Goal: Transaction & Acquisition: Purchase product/service

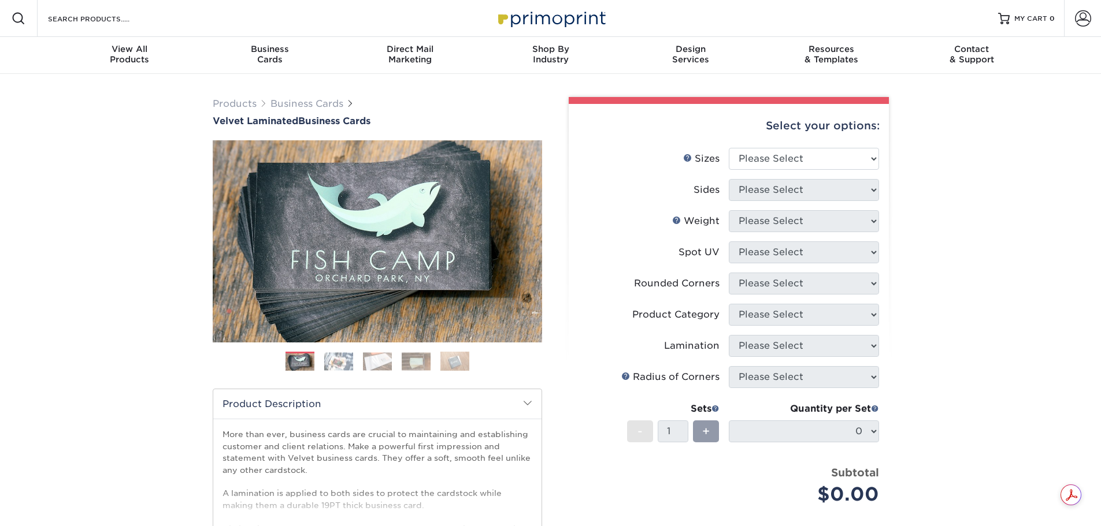
click at [347, 362] on img at bounding box center [338, 361] width 29 height 18
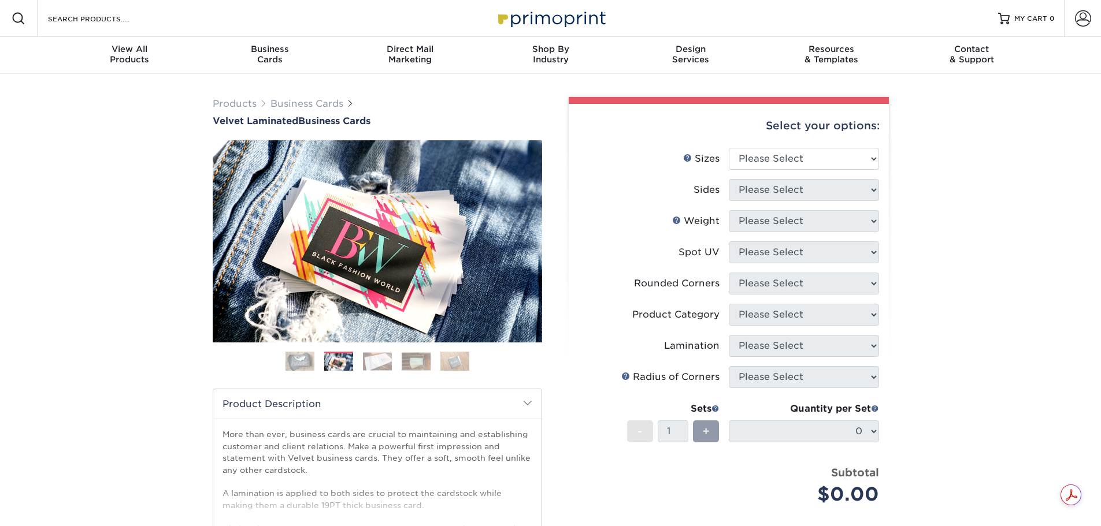
click at [381, 358] on img at bounding box center [377, 361] width 29 height 18
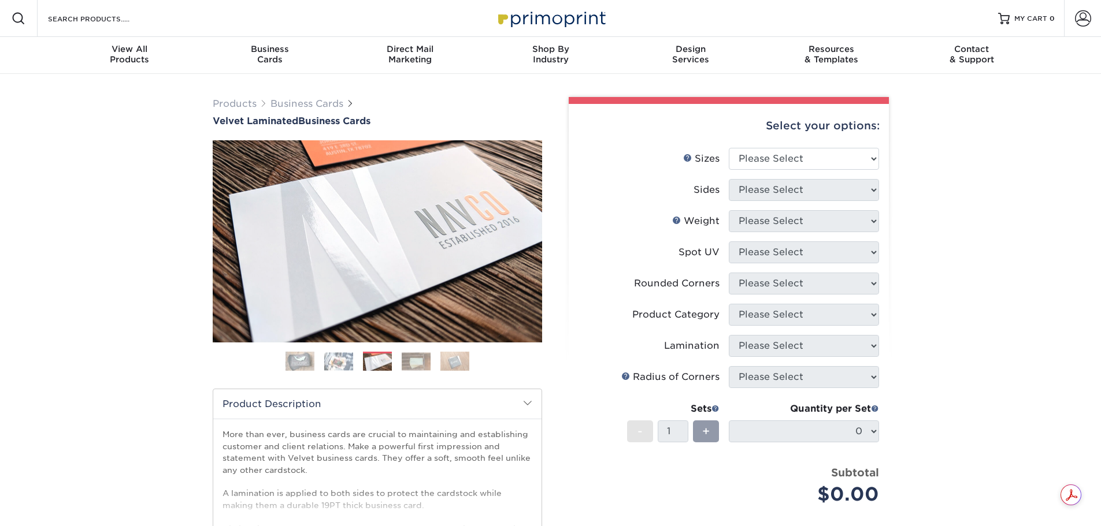
click at [418, 362] on img at bounding box center [416, 361] width 29 height 18
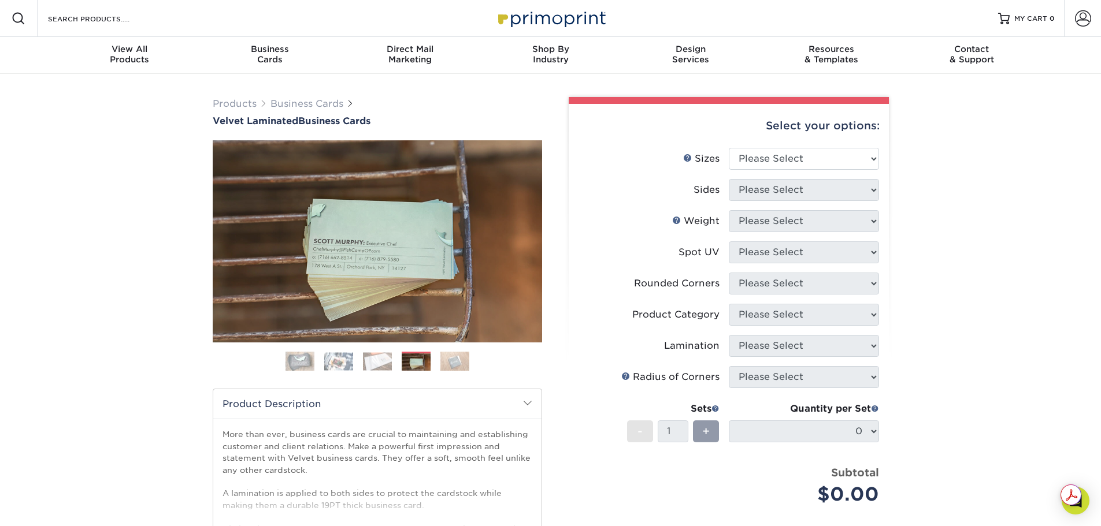
click at [457, 363] on img at bounding box center [454, 361] width 29 height 20
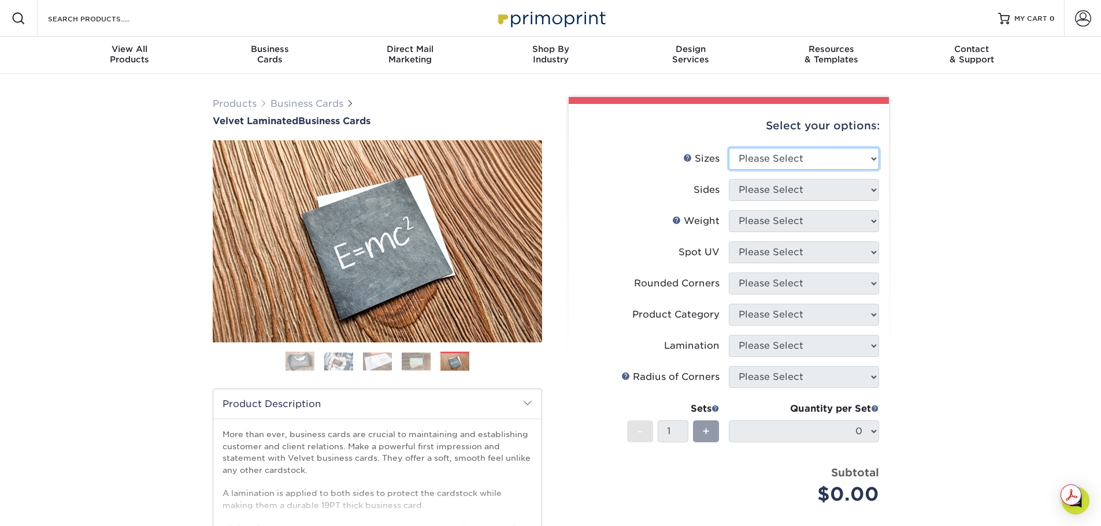
click at [831, 157] on select "Please Select 1.5" x 3.5" - Mini 1.75" x 3.5" - Mini 2" x 2" - Square 2" x 3" -…" at bounding box center [804, 159] width 150 height 22
select select "2.00x3.50"
click at [729, 148] on select "Please Select 1.5" x 3.5" - Mini 1.75" x 3.5" - Mini 2" x 2" - Square 2" x 3" -…" at bounding box center [804, 159] width 150 height 22
click at [815, 177] on li "Sizes Help Sizes Please Select 1.5" x 3.5" - Mini 1.75" x 3.5" - Mini 2" x 2" -…" at bounding box center [728, 163] width 300 height 31
click at [817, 187] on select "Please Select Print Both Sides Print Front Only" at bounding box center [804, 190] width 150 height 22
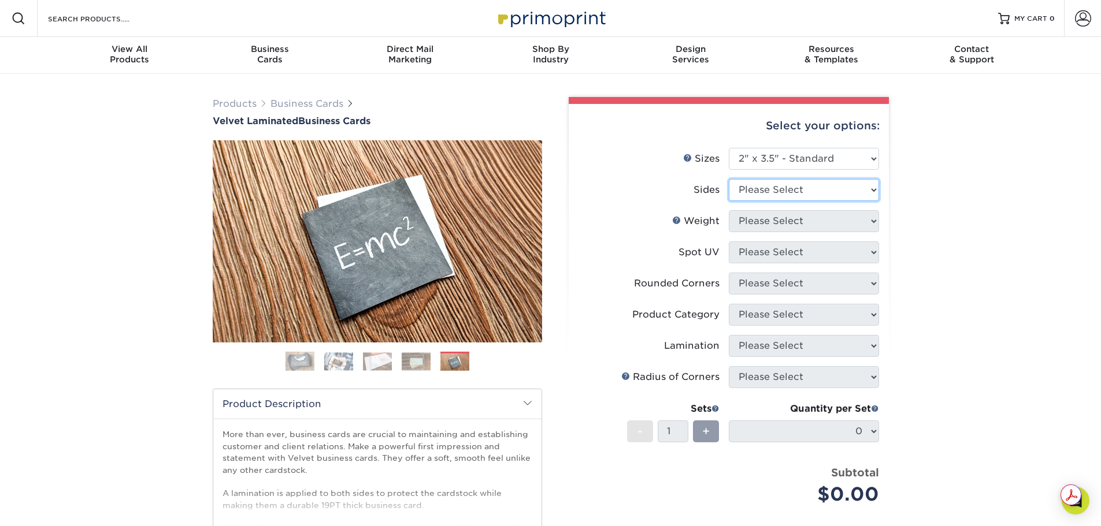
select select "13abbda7-1d64-4f25-8bb2-c179b224825d"
click at [729, 179] on select "Please Select Print Both Sides Print Front Only" at bounding box center [804, 190] width 150 height 22
click at [830, 221] on select "Please Select 16PT" at bounding box center [804, 221] width 150 height 22
select select "16PT"
click at [729, 210] on select "Please Select 16PT" at bounding box center [804, 221] width 150 height 22
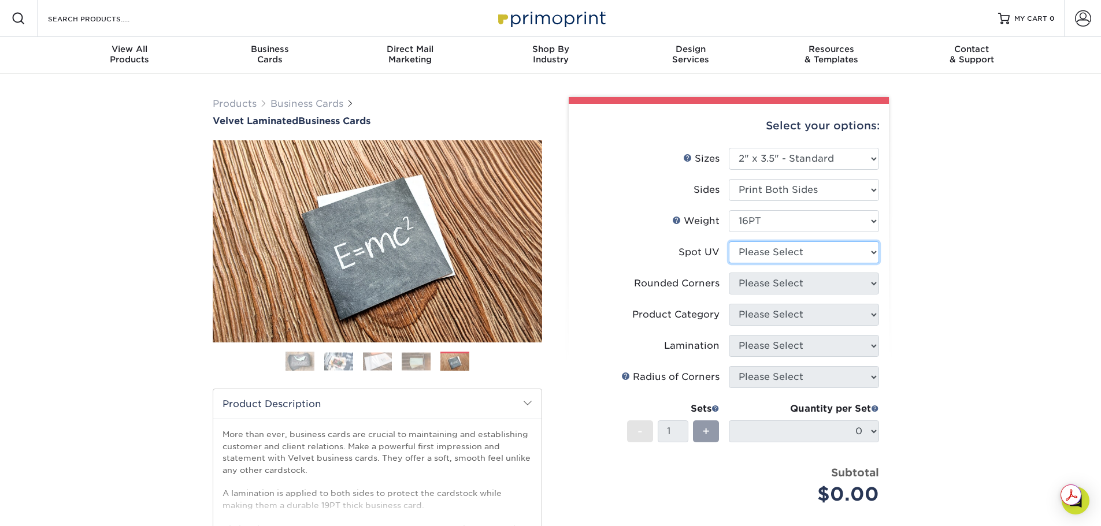
click at [831, 251] on select "Please Select No Spot UV Front and Back (Both Sides) Front Only Back Only" at bounding box center [804, 252] width 150 height 22
select select "1"
click at [729, 241] on select "Please Select No Spot UV Front and Back (Both Sides) Front Only Back Only" at bounding box center [804, 252] width 150 height 22
click at [827, 276] on select "Please Select Yes - Round 2 Corners Yes - Round 4 Corners No" at bounding box center [804, 284] width 150 height 22
select select "0"
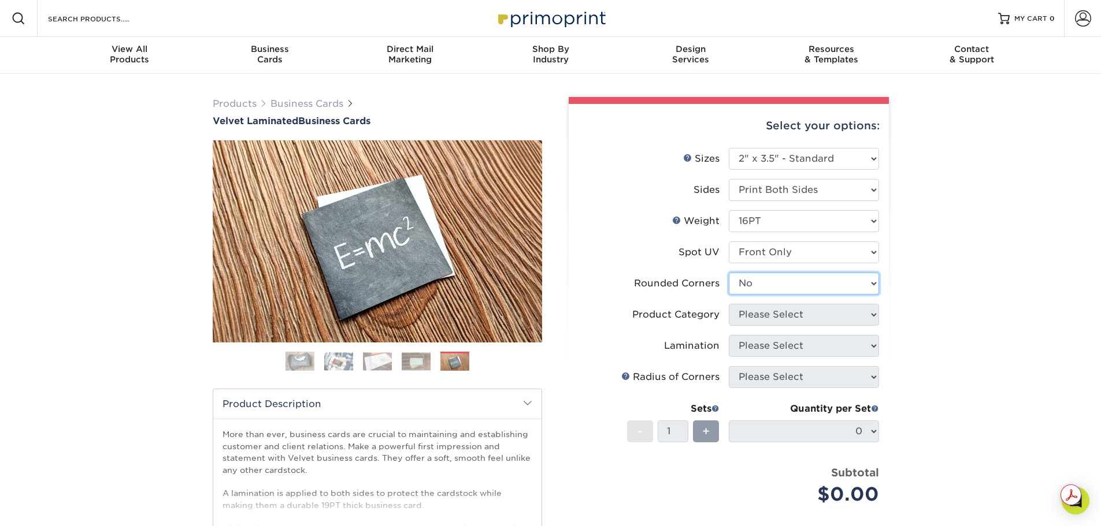
click at [729, 273] on select "Please Select Yes - Round 2 Corners Yes - Round 4 Corners No" at bounding box center [804, 284] width 150 height 22
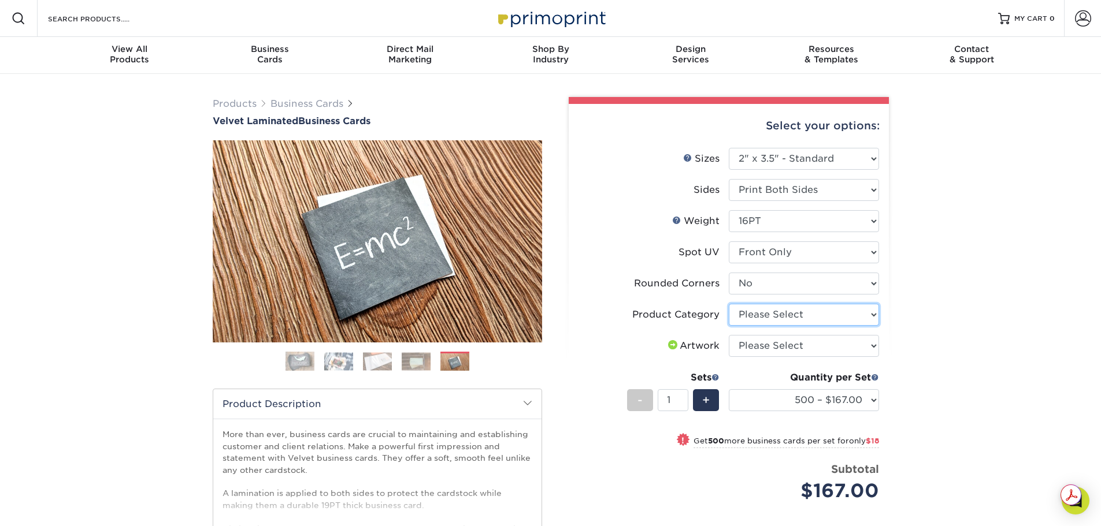
click at [809, 320] on select "Please Select Business Cards" at bounding box center [804, 315] width 150 height 22
select select "3b5148f1-0588-4f88-a218-97bcfdce65c1"
click at [729, 304] on select "Please Select Business Cards" at bounding box center [804, 315] width 150 height 22
click at [810, 341] on select "Please Select I will upload files I need a design - $100" at bounding box center [804, 346] width 150 height 22
select select "upload"
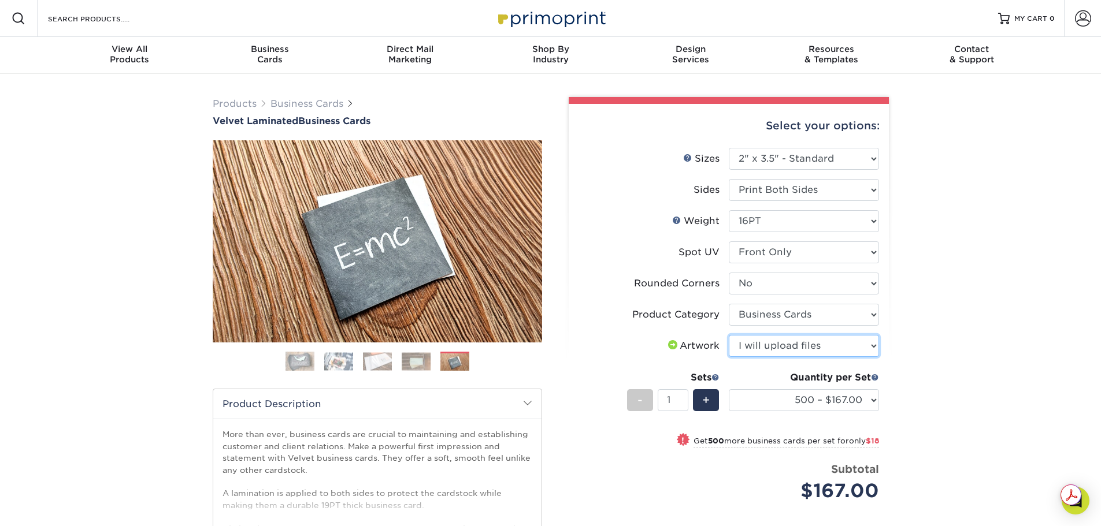
click at [729, 335] on select "Please Select I will upload files I need a design - $100" at bounding box center [804, 346] width 150 height 22
